Goal: Task Accomplishment & Management: Use online tool/utility

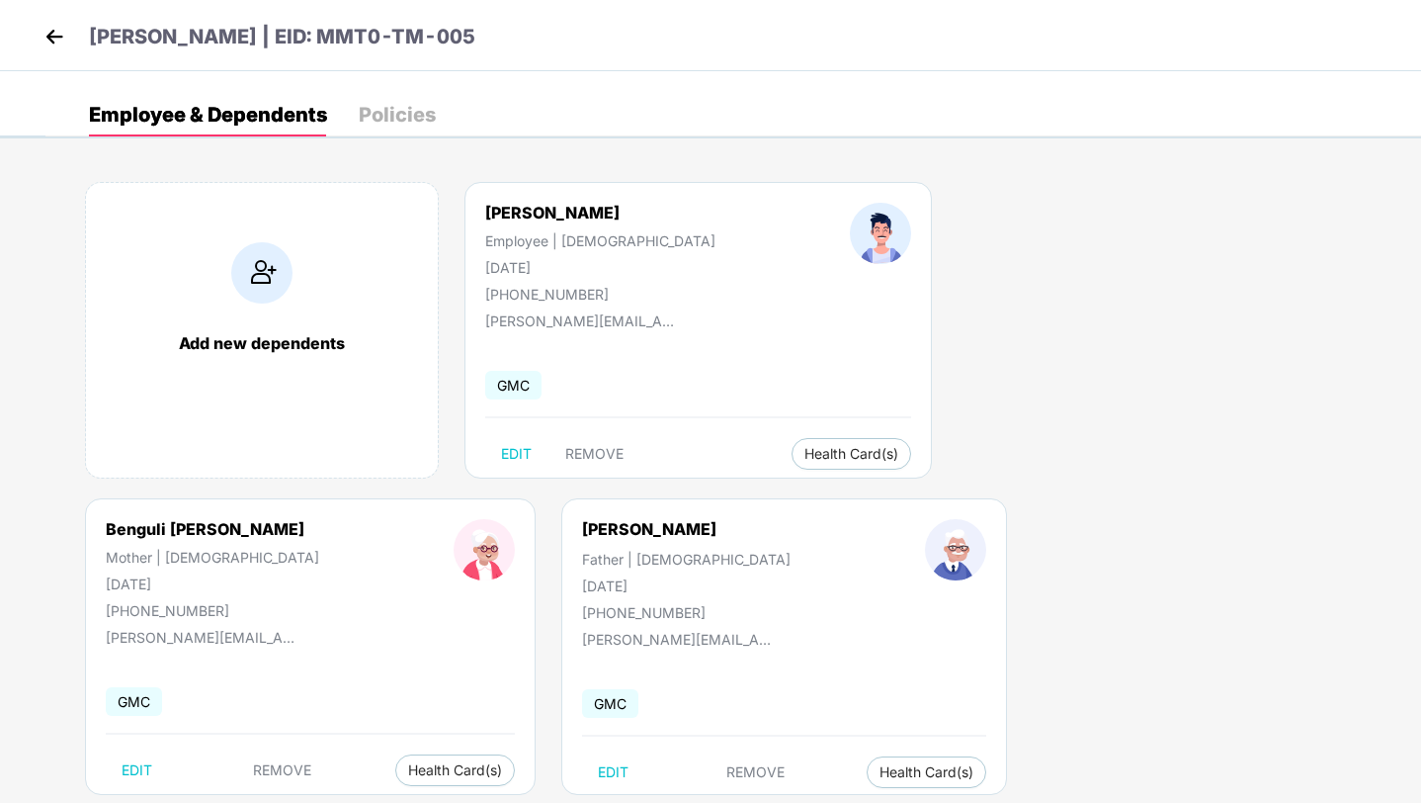
click at [53, 37] on img at bounding box center [55, 37] width 30 height 30
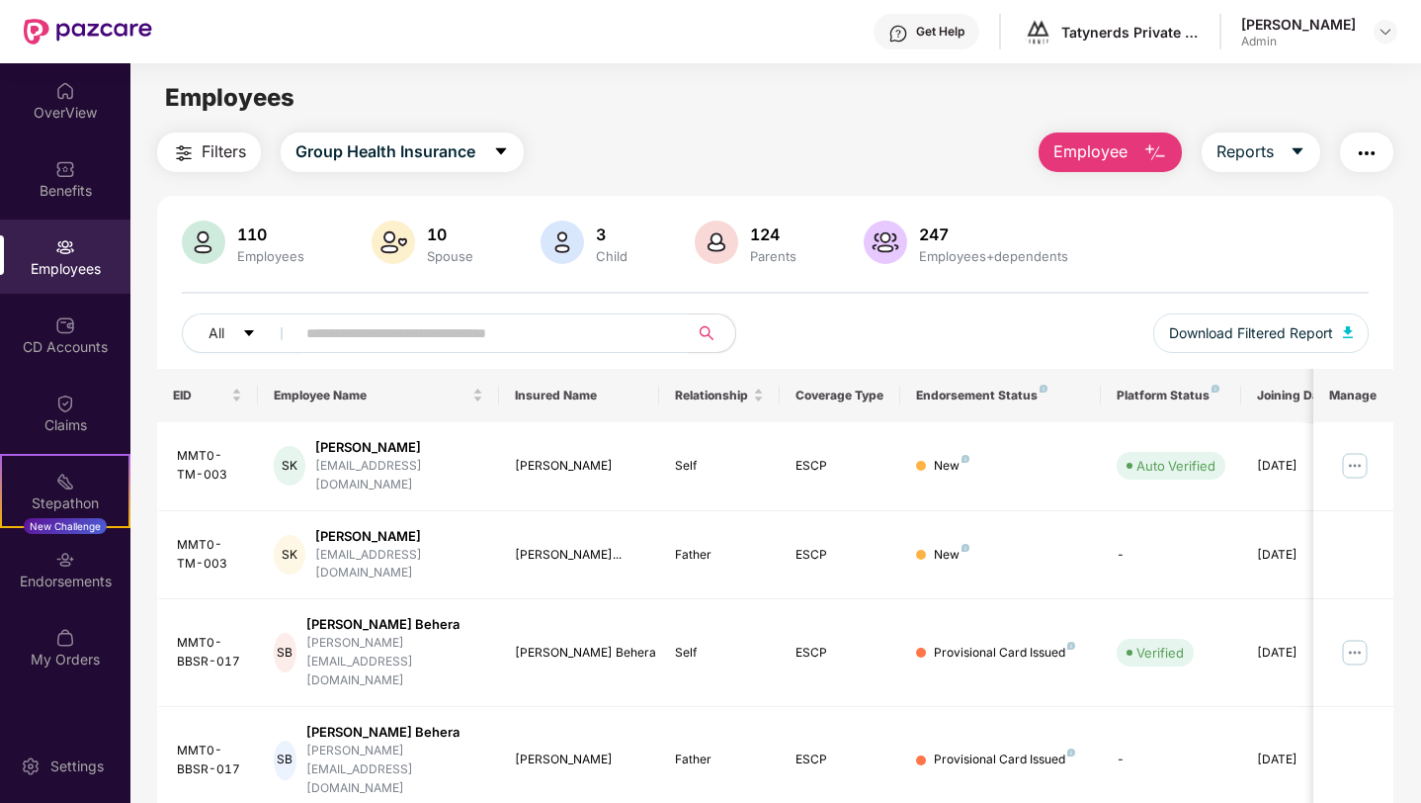
click at [344, 325] on input "text" at bounding box center [483, 333] width 355 height 30
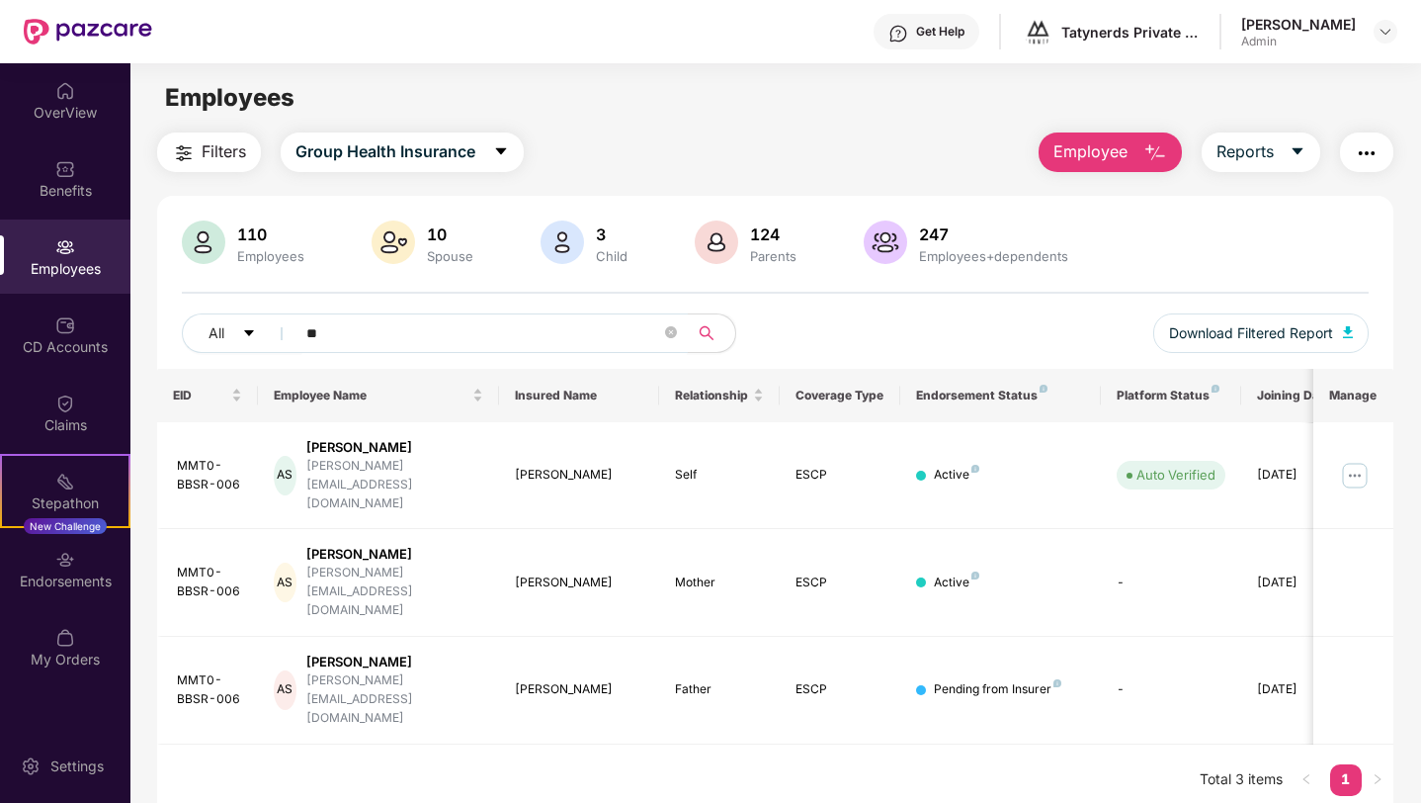
type input "*"
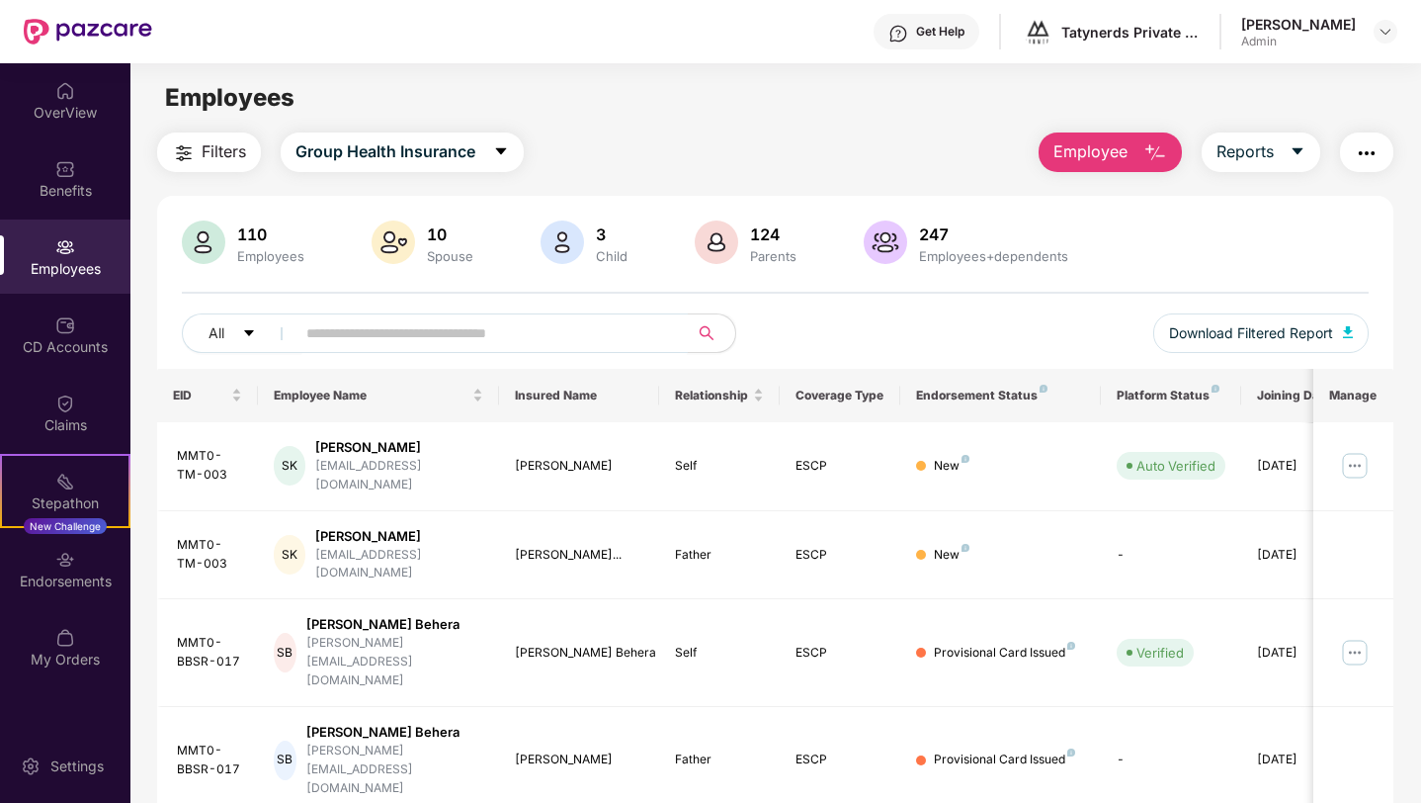
click at [1083, 156] on span "Employee" at bounding box center [1091, 151] width 74 height 25
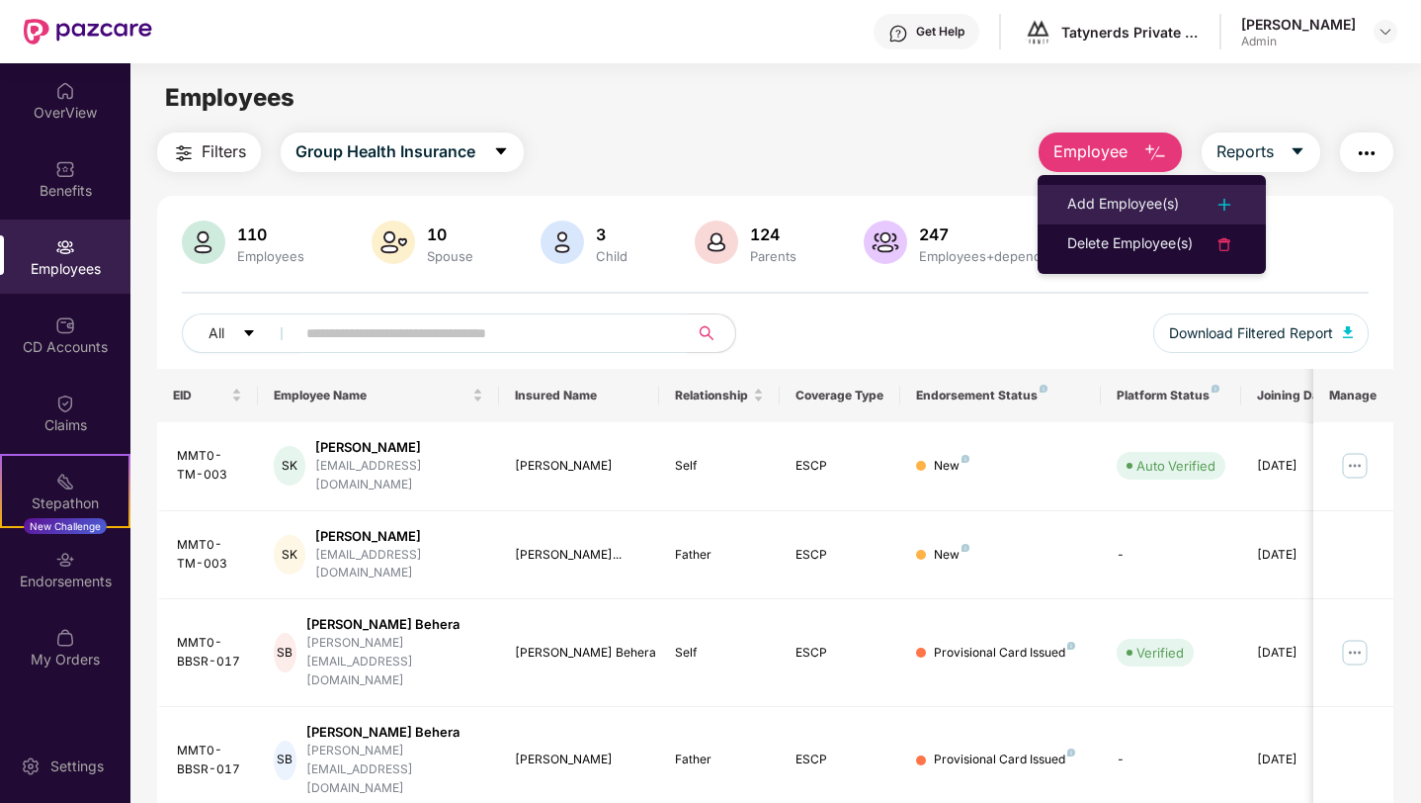
click at [1104, 211] on div "Add Employee(s)" at bounding box center [1123, 205] width 112 height 24
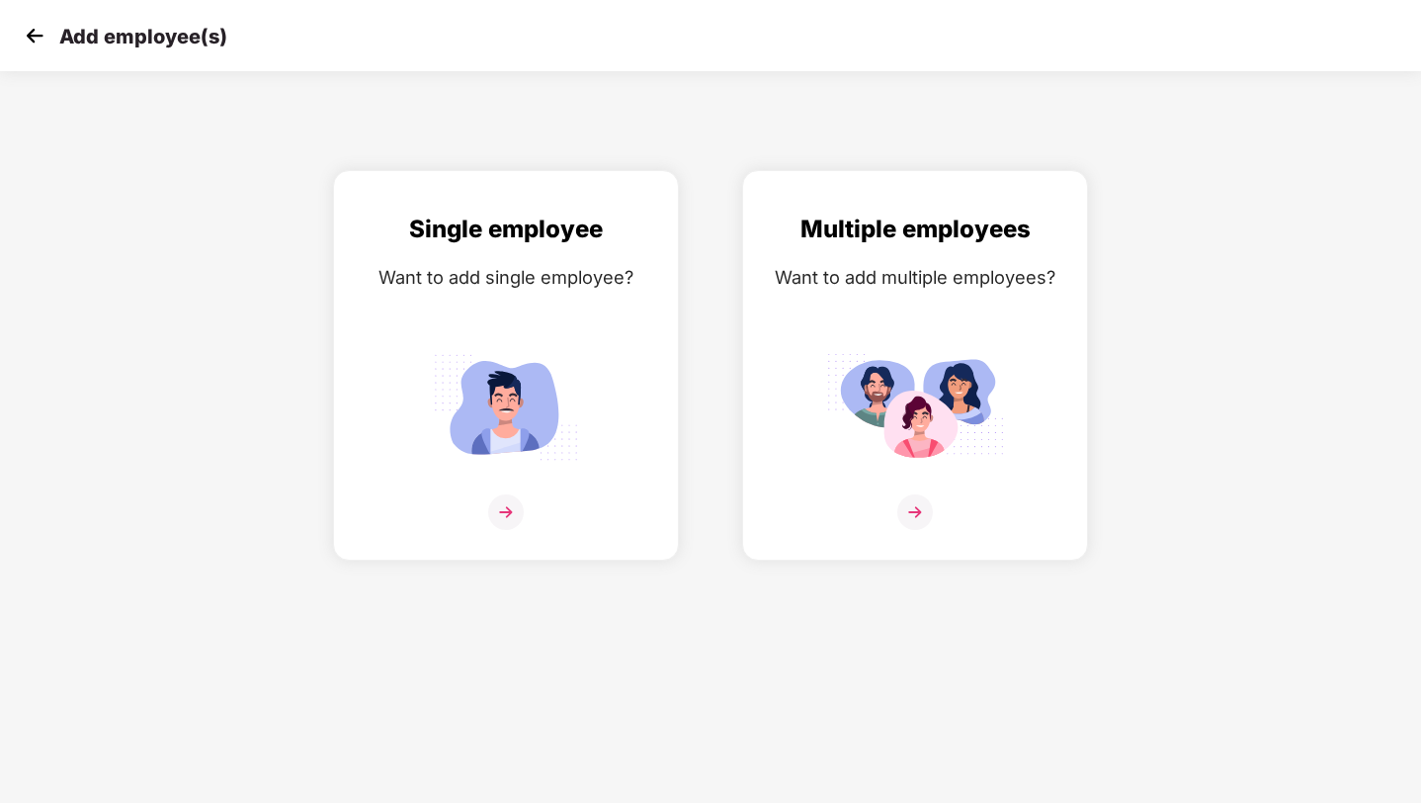
click at [31, 32] on img at bounding box center [35, 36] width 30 height 30
